Goal: Task Accomplishment & Management: Use online tool/utility

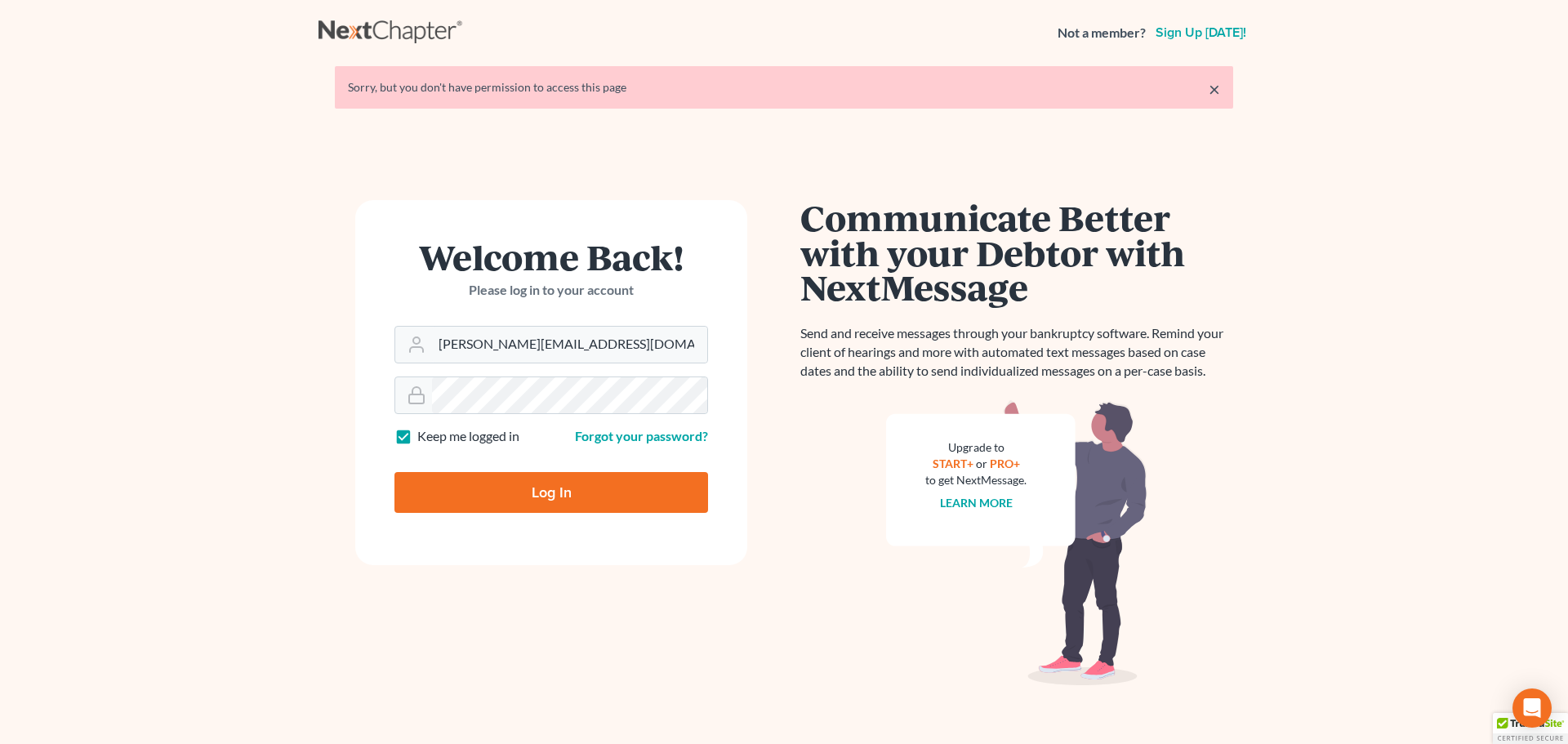
click at [509, 505] on input "Log In" at bounding box center [551, 493] width 314 height 41
type input "Thinking..."
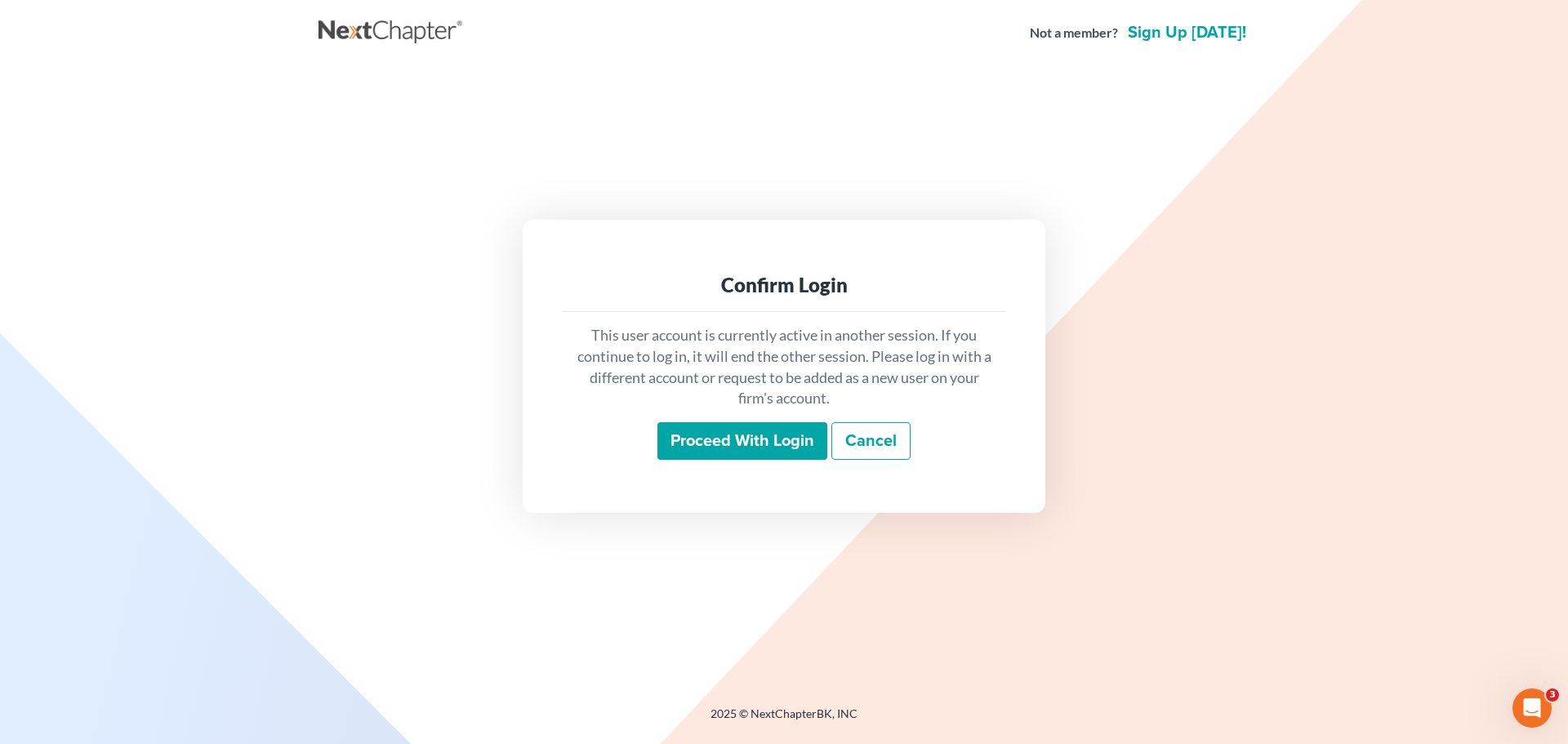
click at [794, 444] on input "Proceed with login" at bounding box center [742, 441] width 170 height 37
